Goal: Task Accomplishment & Management: Use online tool/utility

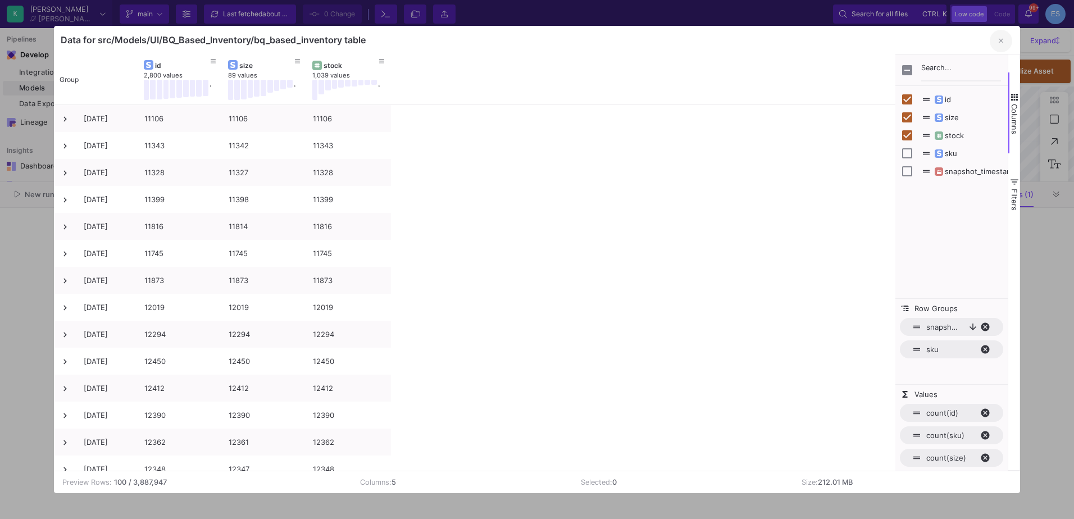
click at [998, 40] on button "button" at bounding box center [1001, 41] width 22 height 22
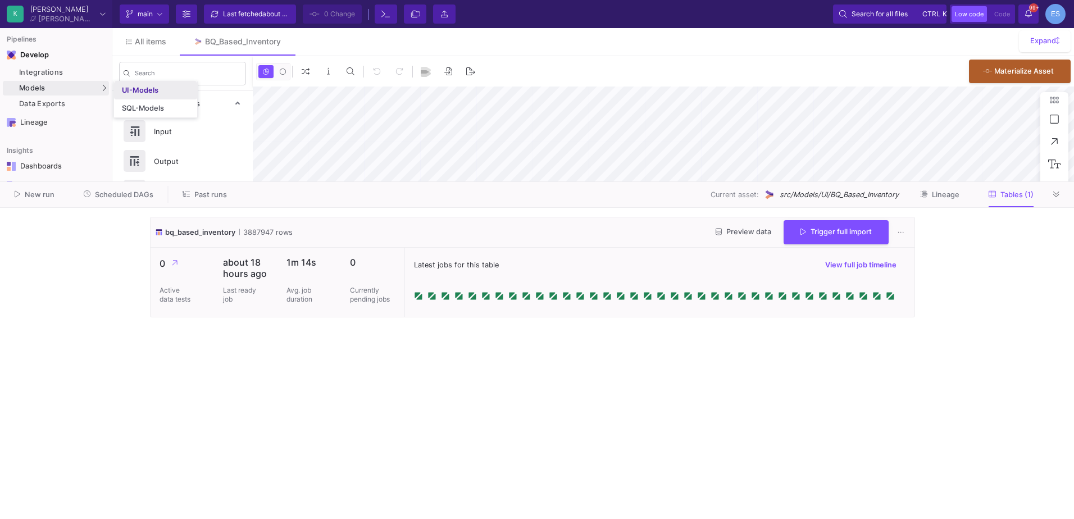
click at [123, 86] on div "UI-Models" at bounding box center [140, 90] width 37 height 9
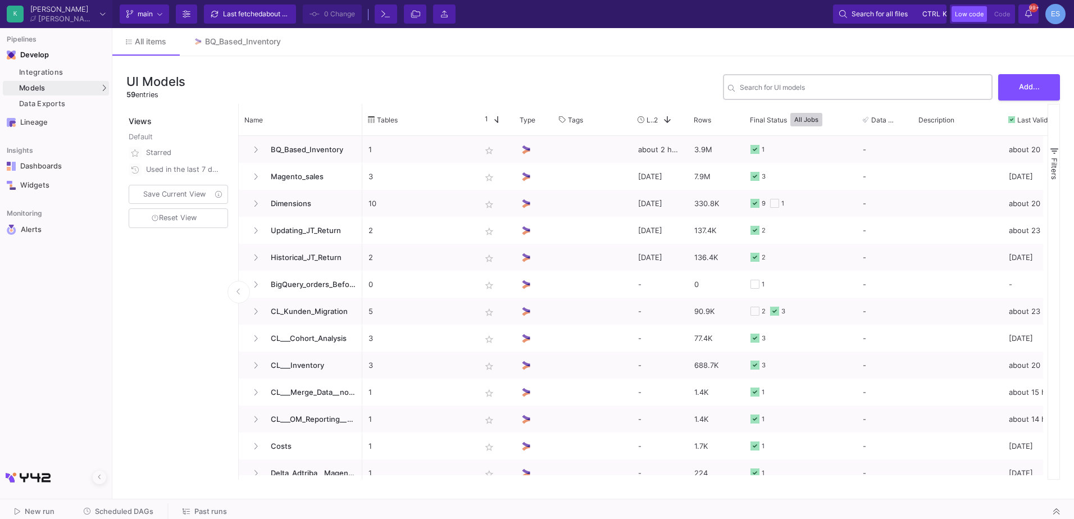
click at [757, 80] on div "Search for UI models" at bounding box center [864, 86] width 248 height 28
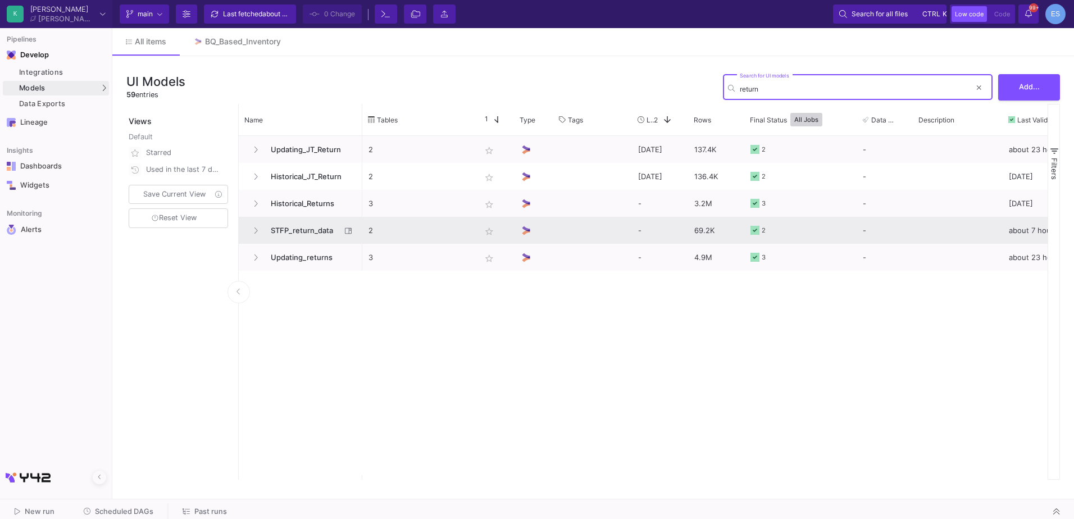
type input "return"
click at [318, 231] on span "STFP_return_data" at bounding box center [302, 230] width 77 height 26
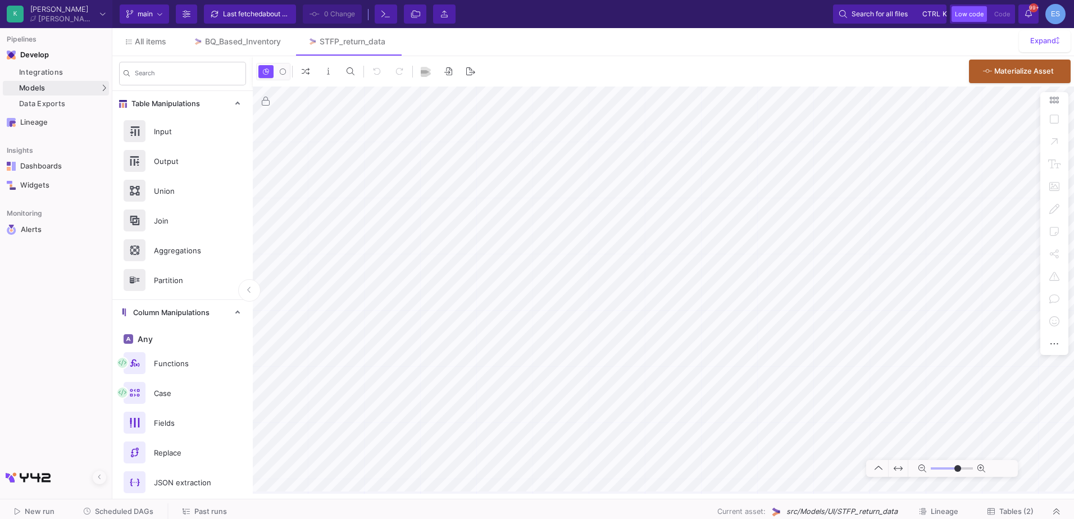
click at [1025, 508] on span "Tables (2)" at bounding box center [1016, 511] width 34 height 8
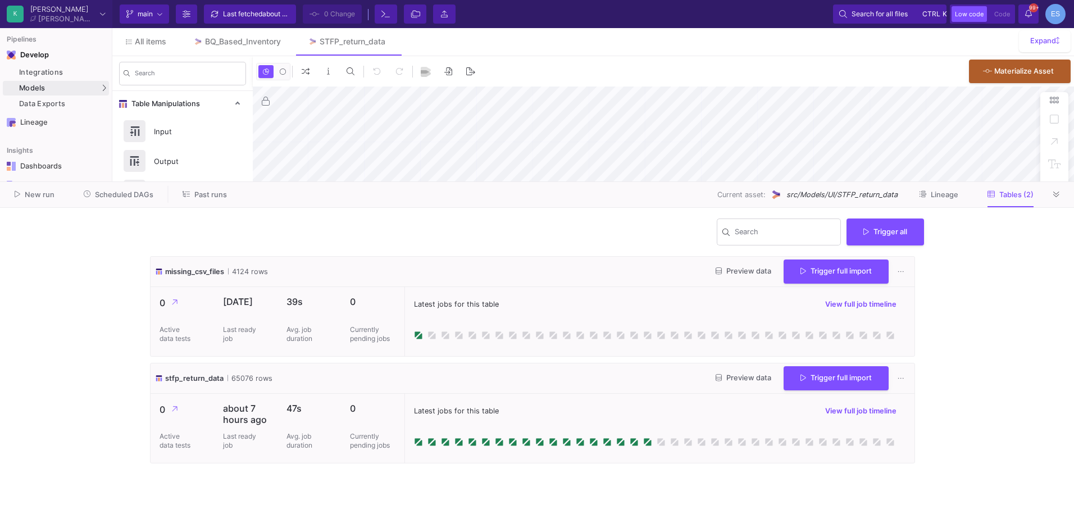
type input "-18"
click at [213, 188] on button "Past runs" at bounding box center [204, 194] width 71 height 17
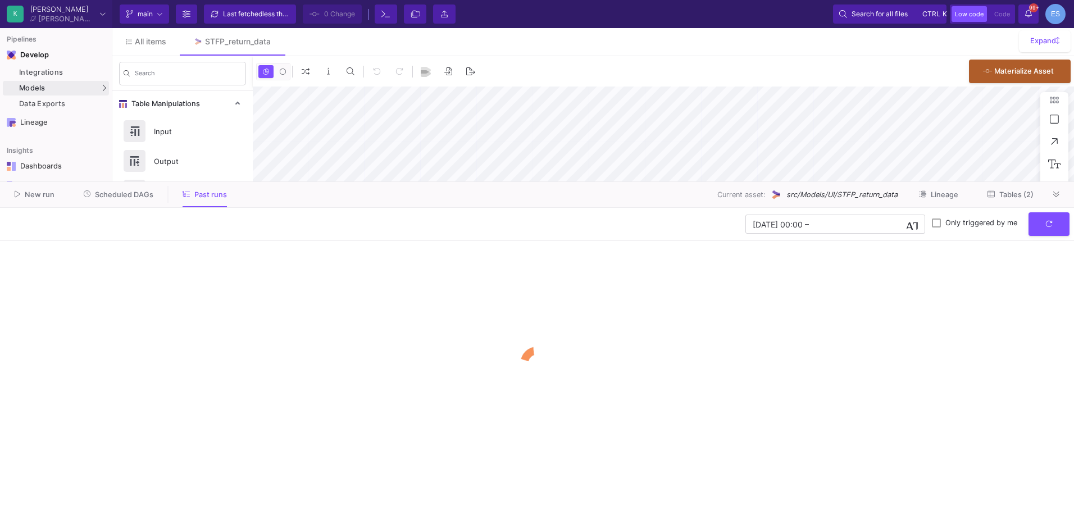
type input "-18"
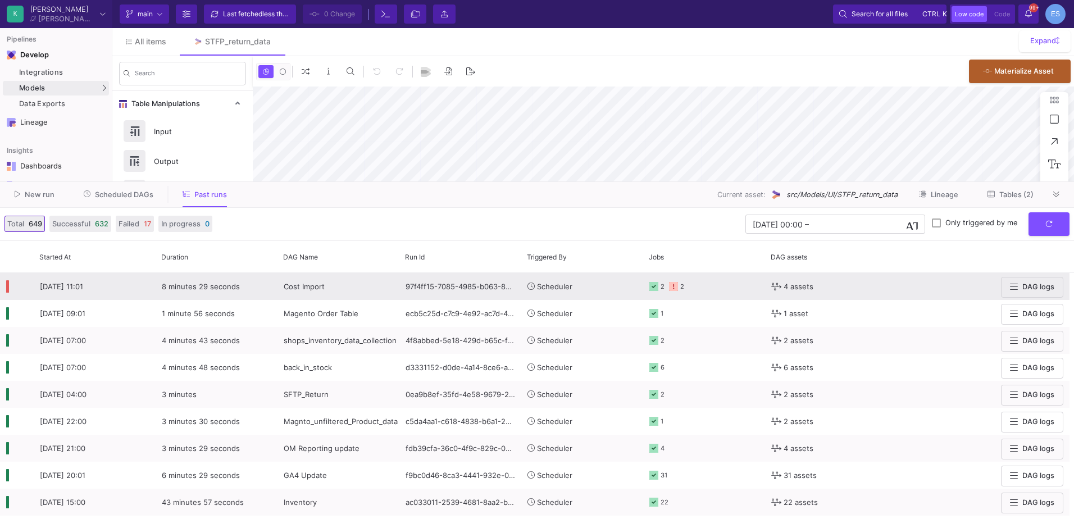
click at [308, 290] on span "Cost Import" at bounding box center [304, 286] width 41 height 9
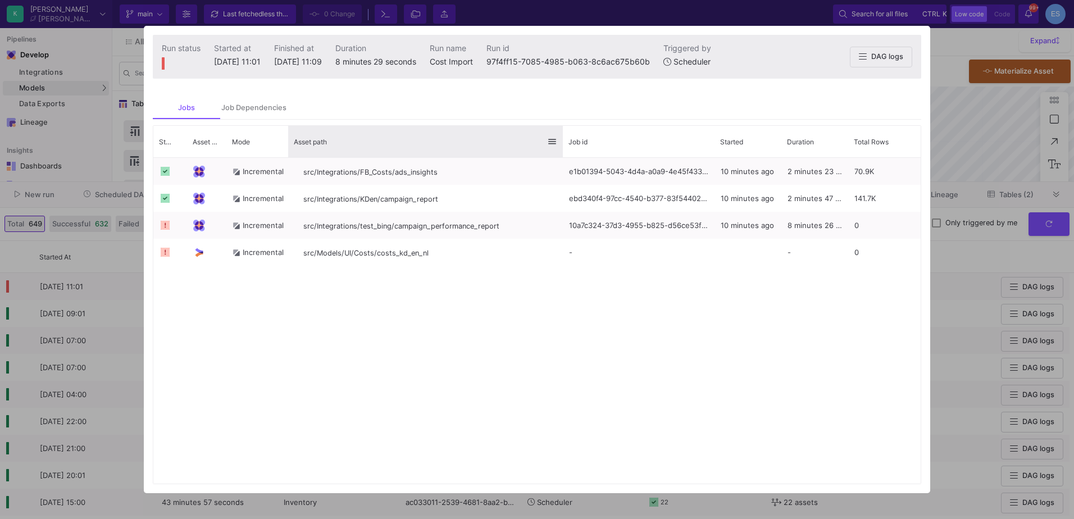
drag, startPoint x: 426, startPoint y: 138, endPoint x: 560, endPoint y: 151, distance: 134.8
click at [560, 151] on div at bounding box center [562, 141] width 4 height 31
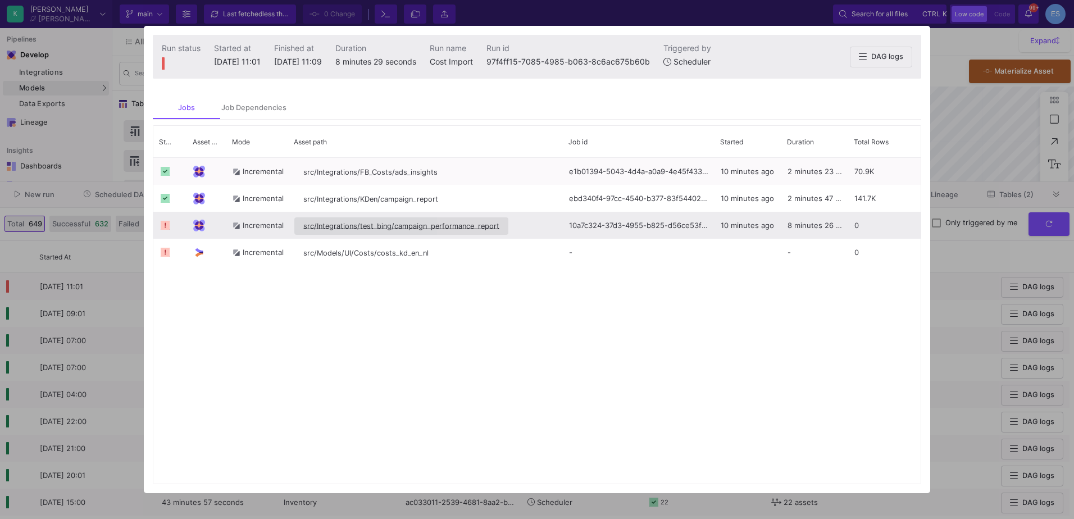
click at [484, 229] on span "src/Integrations/test_bing/campaign_performance_report" at bounding box center [401, 226] width 196 height 8
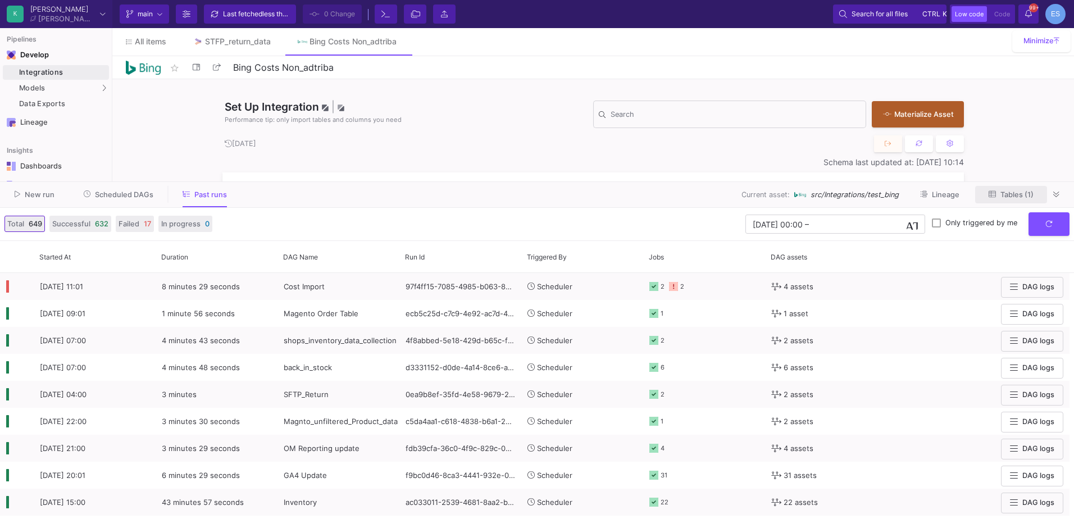
click at [999, 189] on button "Tables (1)" at bounding box center [1011, 194] width 72 height 17
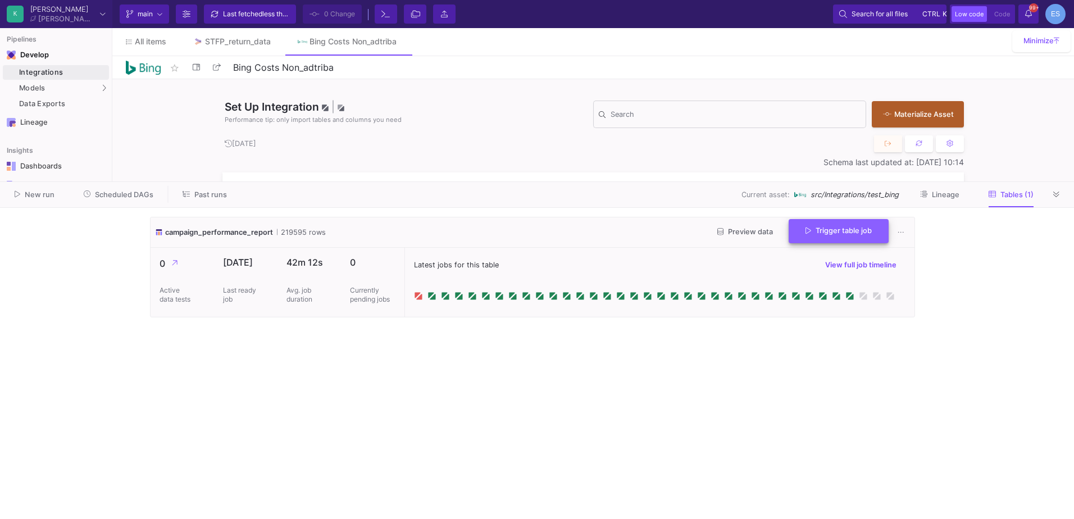
click at [852, 231] on span "Trigger table job" at bounding box center [838, 230] width 66 height 8
click at [828, 270] on button "Full import" at bounding box center [834, 259] width 94 height 27
